Goal: Information Seeking & Learning: Learn about a topic

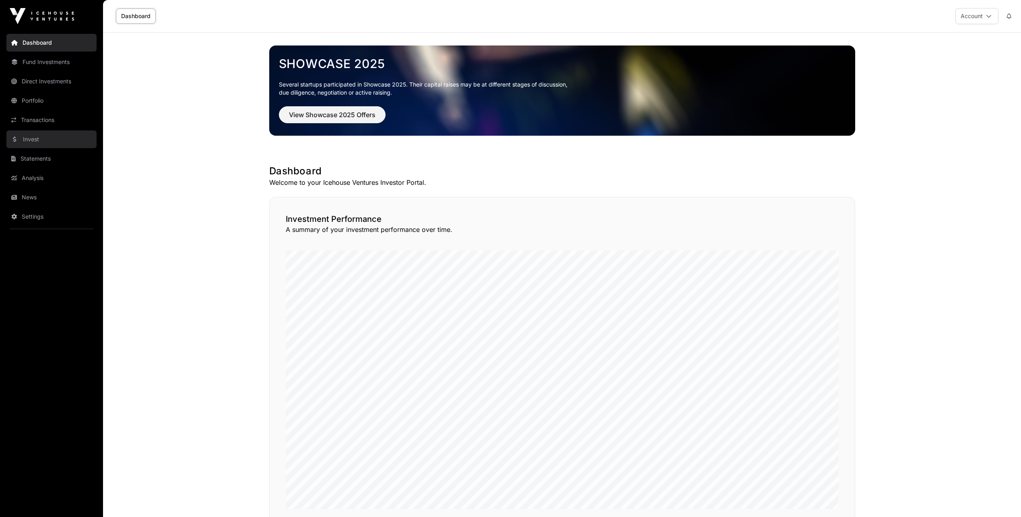
click at [28, 144] on link "Invest" at bounding box center [51, 139] width 90 height 18
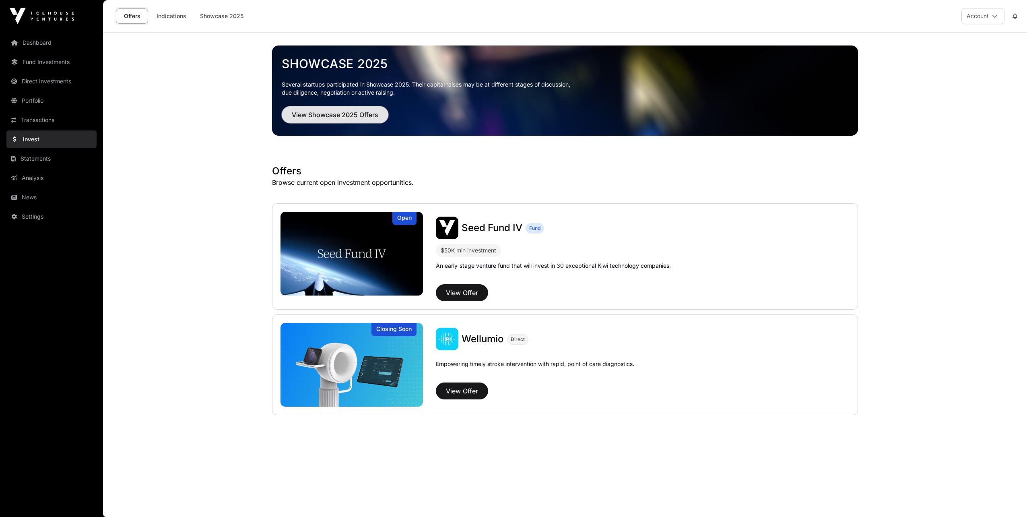
click at [317, 113] on span "View Showcase 2025 Offers" at bounding box center [335, 115] width 86 height 10
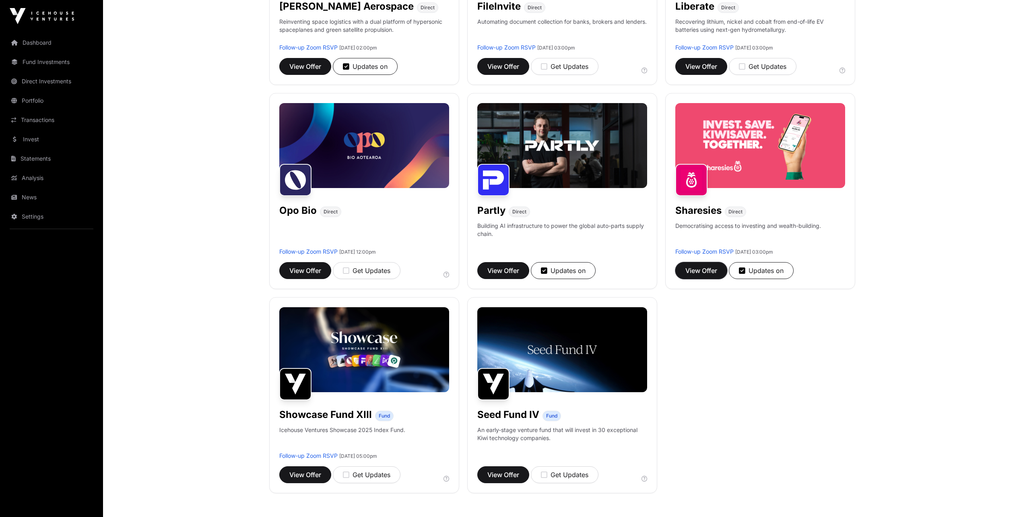
scroll to position [241, 0]
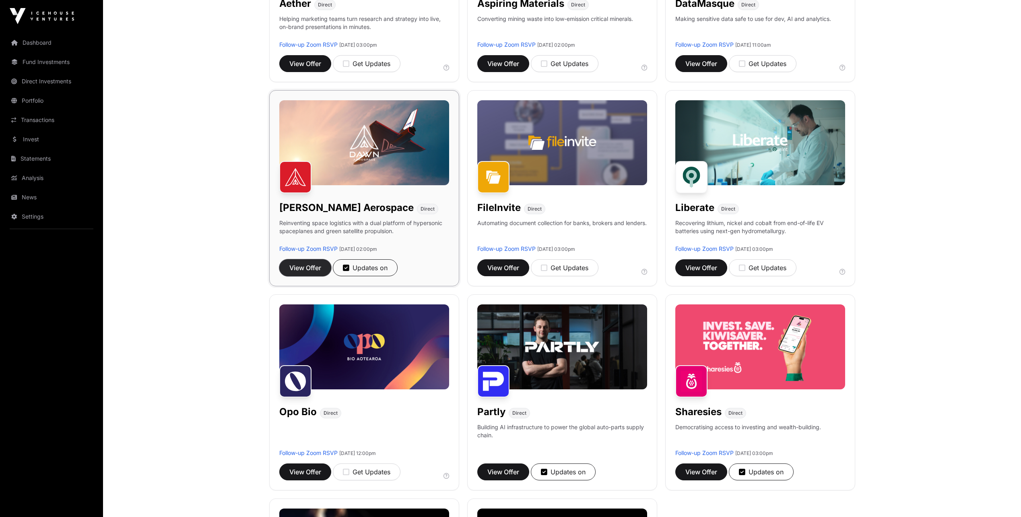
click at [301, 267] on span "View Offer" at bounding box center [305, 268] width 32 height 10
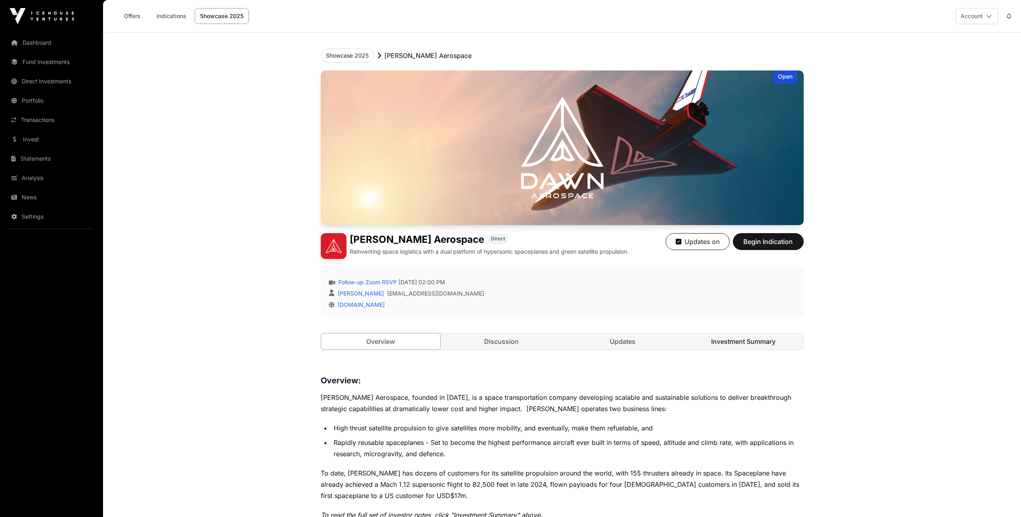
click at [735, 344] on link "Investment Summary" at bounding box center [742, 341] width 119 height 16
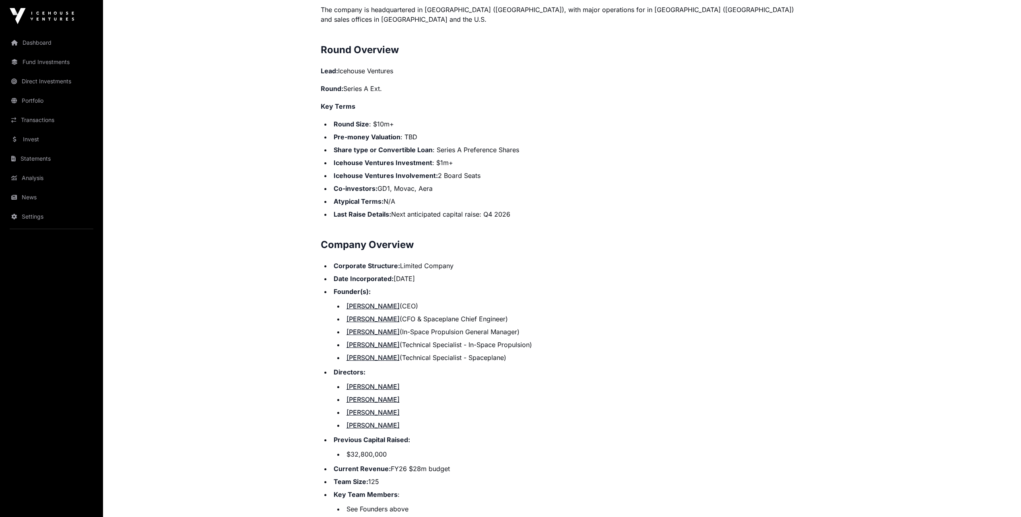
scroll to position [724, 0]
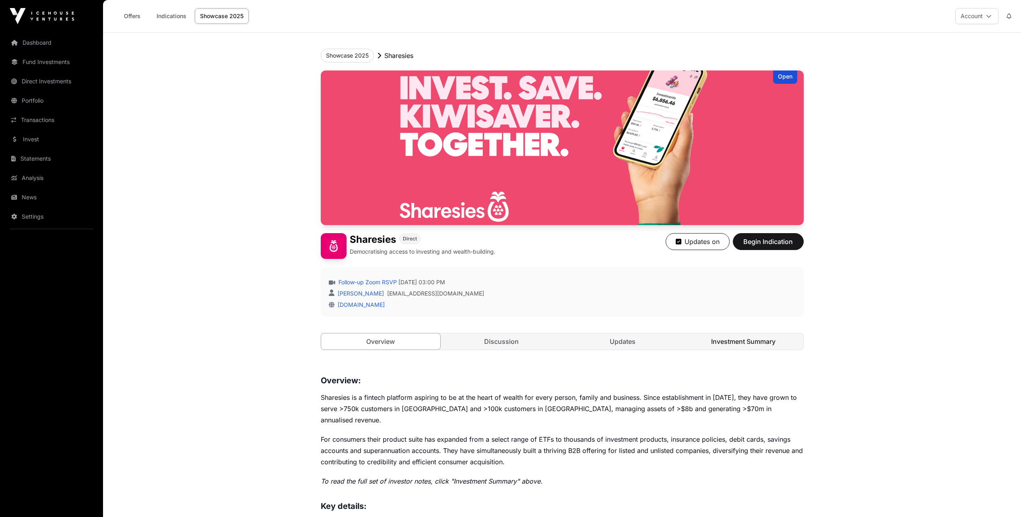
click at [746, 340] on link "Investment Summary" at bounding box center [742, 341] width 119 height 16
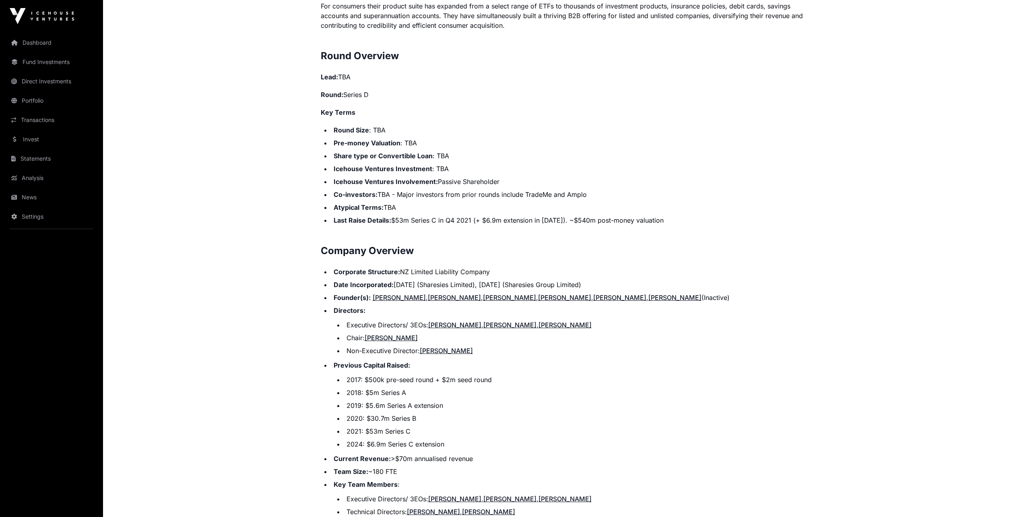
scroll to position [671, 0]
